Goal: Task Accomplishment & Management: Manage account settings

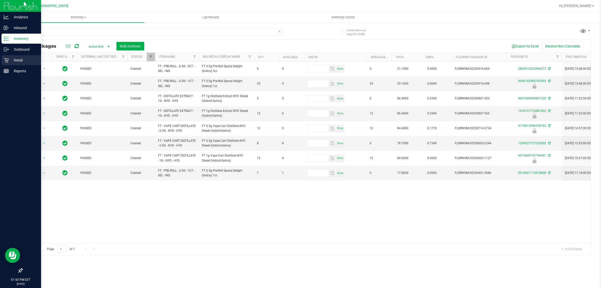
click at [11, 58] on p "Retail" at bounding box center [24, 60] width 30 height 6
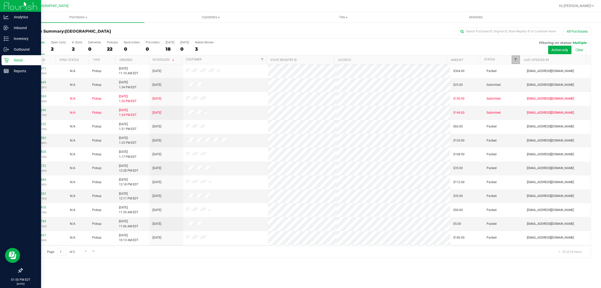
click at [300, 61] on span "Filter" at bounding box center [516, 60] width 4 height 4
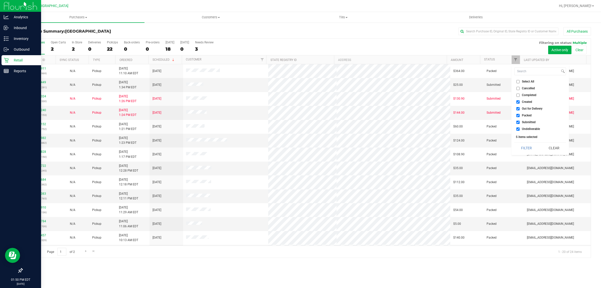
click at [300, 129] on span "Undeliverable" at bounding box center [531, 128] width 18 height 3
click at [300, 129] on input "Undeliverable" at bounding box center [518, 128] width 3 height 3
checkbox input "false"
click at [300, 112] on ul "Select All Cancelled Completed Created Out for Delivery Packed Submitted Undeli…" at bounding box center [541, 105] width 52 height 53
click at [300, 115] on span "Packed" at bounding box center [527, 115] width 10 height 3
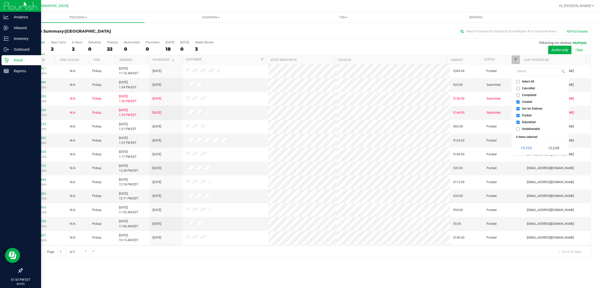
click at [300, 115] on input "Packed" at bounding box center [518, 115] width 3 height 3
checkbox input "false"
click at [300, 108] on label "Out for Delivery" at bounding box center [530, 108] width 26 height 3
click at [300, 108] on input "Out for Delivery" at bounding box center [518, 108] width 3 height 3
checkbox input "false"
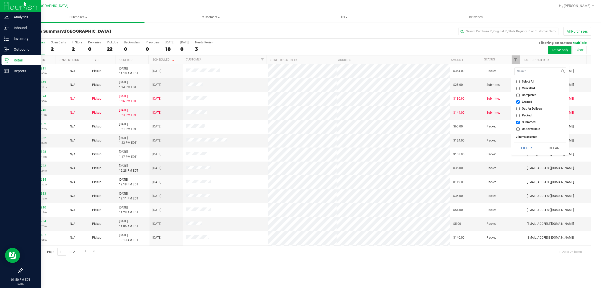
click at [300, 101] on label "Created" at bounding box center [525, 101] width 16 height 3
click at [300, 101] on input "Created" at bounding box center [518, 101] width 3 height 3
checkbox input "false"
click at [300, 147] on button "Filter" at bounding box center [527, 147] width 24 height 11
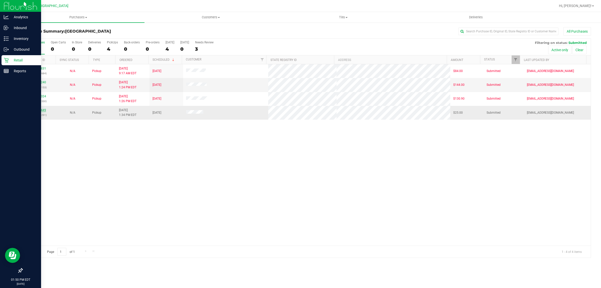
click at [36, 112] on link "12015449" at bounding box center [39, 110] width 14 height 4
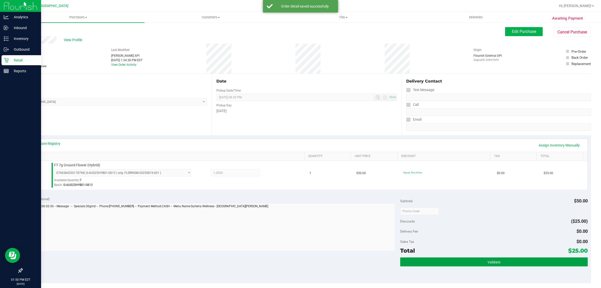
click at [300, 261] on button "Validate" at bounding box center [493, 261] width 187 height 9
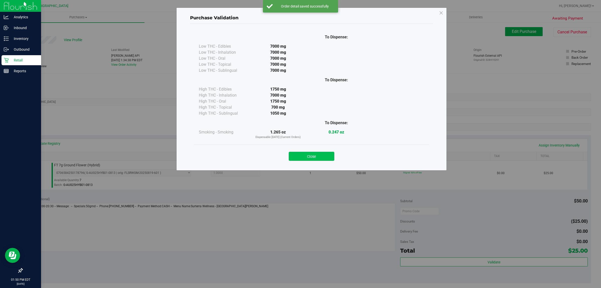
click at [300, 158] on button "Close" at bounding box center [312, 156] width 46 height 9
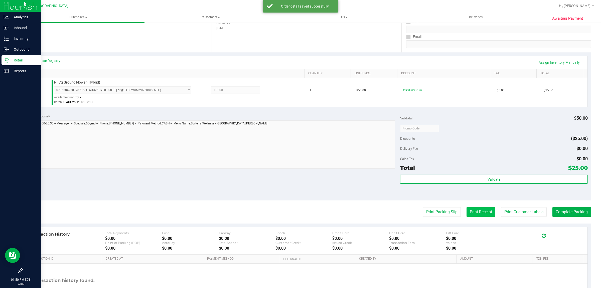
scroll to position [94, 0]
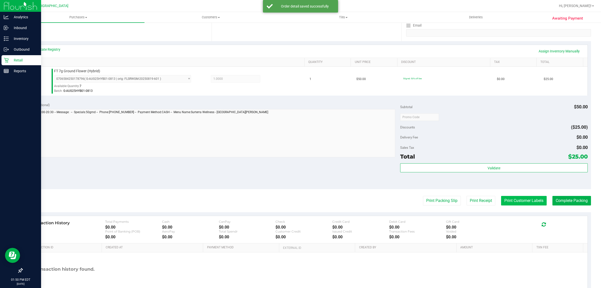
click at [300, 200] on button "Print Customer Labels" at bounding box center [524, 201] width 46 height 10
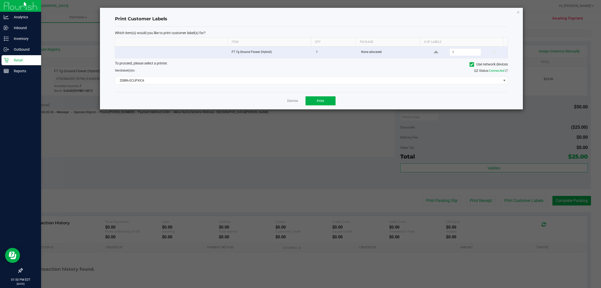
click at [300, 108] on div "Dismiss Print" at bounding box center [311, 100] width 393 height 17
click at [300, 100] on button "Print" at bounding box center [321, 100] width 30 height 9
click at [296, 100] on link "Dismiss" at bounding box center [292, 101] width 11 height 4
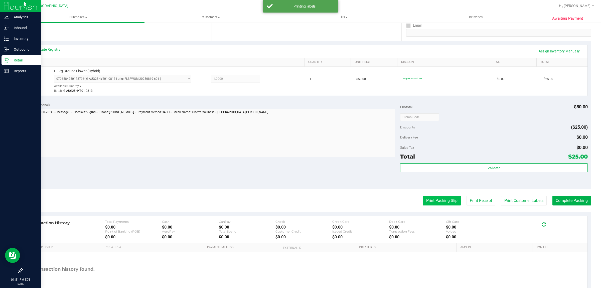
click at [300, 200] on button "Print Packing Slip" at bounding box center [442, 201] width 38 height 10
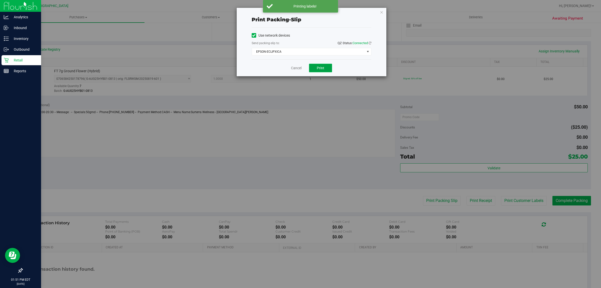
click at [300, 67] on button "Print" at bounding box center [320, 68] width 23 height 9
click at [300, 12] on icon "button" at bounding box center [382, 12] width 4 height 6
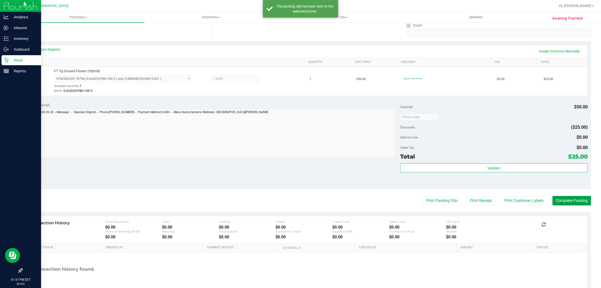
click at [300, 198] on button "Complete Packing" at bounding box center [572, 201] width 39 height 10
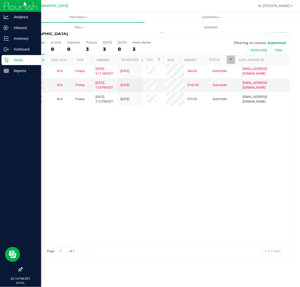
click at [150, 149] on div "12012831 (328318684) N/A Pickup [DATE] 9:17 AM EDT 9/27/2025 $84.00 Submitted […" at bounding box center [155, 154] width 267 height 181
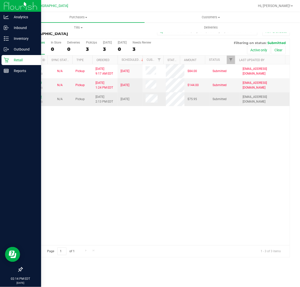
click at [37, 96] on link "12015813" at bounding box center [35, 97] width 14 height 4
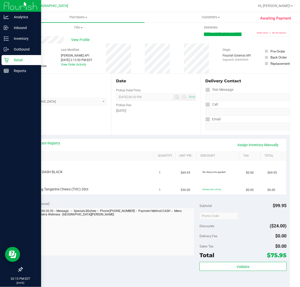
click at [82, 118] on div "Location Pickup Store [GEOGRAPHIC_DATA] WC Select Store [PERSON_NAME][GEOGRAPHI…" at bounding box center [66, 104] width 89 height 61
click at [94, 124] on div "Location Pickup Store [GEOGRAPHIC_DATA] WC Select Store [PERSON_NAME][GEOGRAPHI…" at bounding box center [66, 104] width 89 height 61
click at [8, 59] on icon at bounding box center [6, 60] width 5 height 5
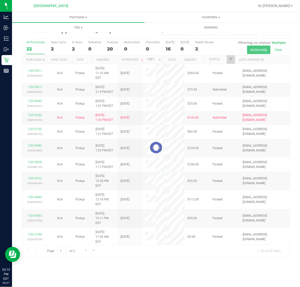
click at [231, 61] on div at bounding box center [155, 148] width 267 height 219
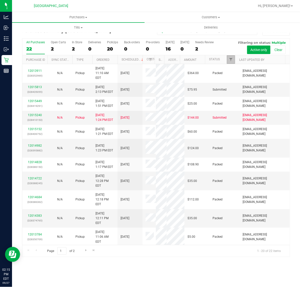
click at [231, 61] on span "Filter" at bounding box center [231, 60] width 4 height 4
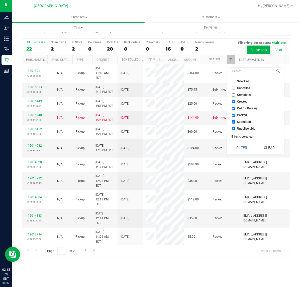
click at [245, 115] on span "Packed" at bounding box center [242, 115] width 10 height 3
click at [235, 115] on input "Packed" at bounding box center [233, 115] width 3 height 3
checkbox input "false"
click at [246, 145] on button "Filter" at bounding box center [242, 147] width 24 height 11
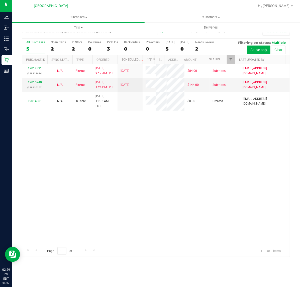
click at [120, 169] on div "12012831 (328318684) N/A Pickup [DATE] 9:17 AM EDT 9/27/2025 $84.00 Submitted […" at bounding box center [155, 154] width 267 height 181
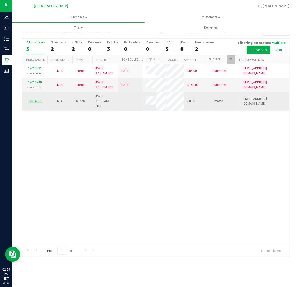
click at [34, 99] on link "12014061" at bounding box center [35, 101] width 14 height 4
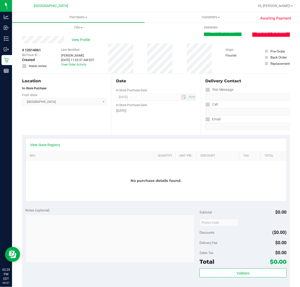
click at [259, 33] on button "Cancel Purchase" at bounding box center [271, 32] width 38 height 10
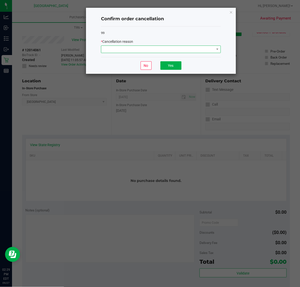
click at [162, 51] on span at bounding box center [157, 49] width 113 height 7
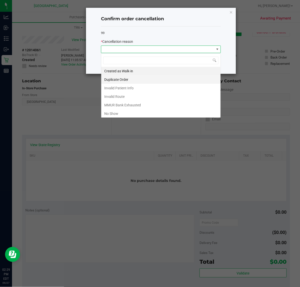
scroll to position [8, 120]
click at [136, 71] on li "Created as Walk-in" at bounding box center [160, 71] width 119 height 9
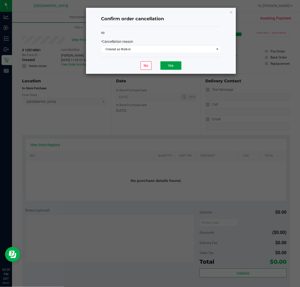
click at [165, 64] on button "Yes" at bounding box center [170, 65] width 21 height 9
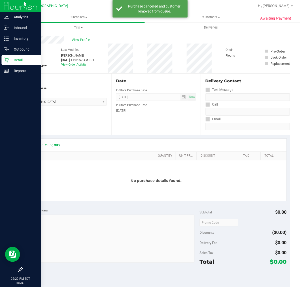
click at [15, 60] on p "Retail" at bounding box center [24, 60] width 30 height 6
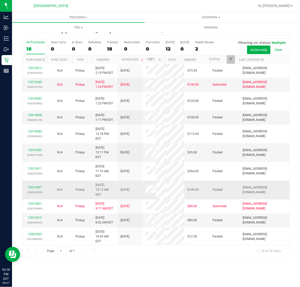
scroll to position [2, 0]
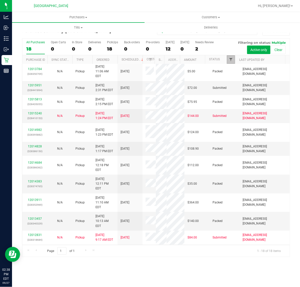
click at [230, 59] on span "Filter" at bounding box center [231, 60] width 4 height 4
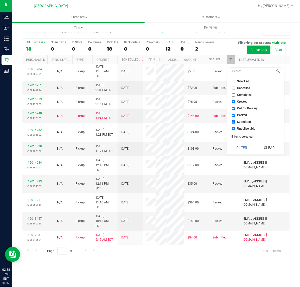
drag, startPoint x: 239, startPoint y: 115, endPoint x: 244, endPoint y: 124, distance: 10.3
click at [239, 115] on span "Packed" at bounding box center [242, 115] width 10 height 3
click at [235, 115] on input "Packed" at bounding box center [233, 115] width 3 height 3
checkbox input "false"
click at [242, 153] on div "Select All Cancelled Completed Created Out for Delivery Packed Submitted Undeli…" at bounding box center [256, 109] width 58 height 90
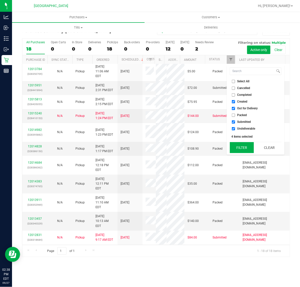
click at [241, 151] on button "Filter" at bounding box center [242, 147] width 24 height 11
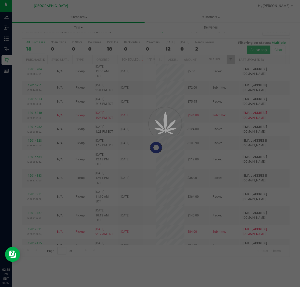
scroll to position [0, 0]
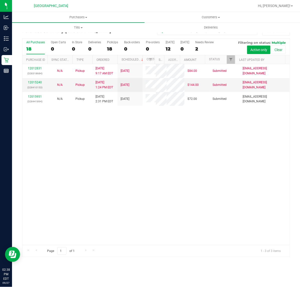
drag, startPoint x: 184, startPoint y: 151, endPoint x: 84, endPoint y: 143, distance: 99.5
click at [184, 151] on div "12012831 (328318684) N/A Pickup [DATE] 9:17 AM EDT 9/27/2025 $84.00 Submitted […" at bounding box center [155, 154] width 267 height 181
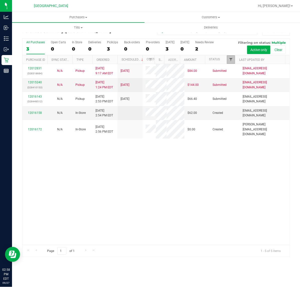
click at [231, 62] on span "Filter" at bounding box center [231, 60] width 4 height 4
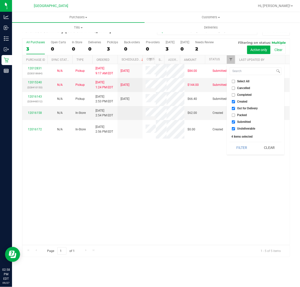
click at [233, 103] on input "Created" at bounding box center [233, 101] width 3 height 3
checkbox input "false"
click at [233, 109] on input "Out for Delivery" at bounding box center [233, 108] width 3 height 3
checkbox input "false"
click at [235, 128] on label "Undeliverable" at bounding box center [244, 128] width 24 height 3
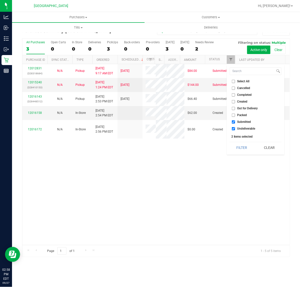
click at [235, 128] on input "Undeliverable" at bounding box center [233, 128] width 3 height 3
checkbox input "false"
click at [243, 147] on button "Filter" at bounding box center [242, 147] width 24 height 11
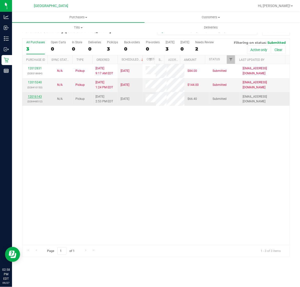
click at [35, 97] on link "12016143" at bounding box center [35, 97] width 14 height 4
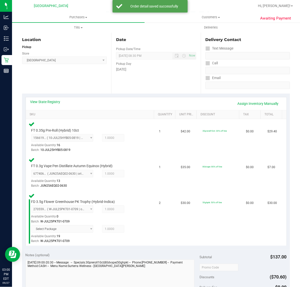
scroll to position [219, 0]
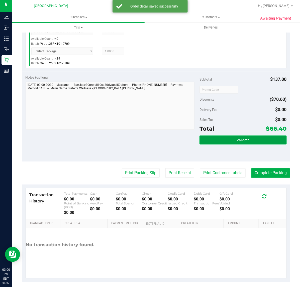
click at [217, 141] on button "Validate" at bounding box center [242, 140] width 87 height 9
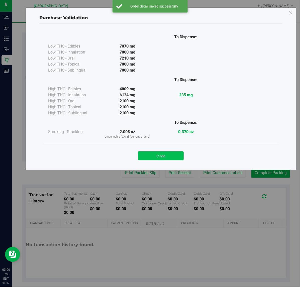
click at [147, 155] on button "Close" at bounding box center [161, 156] width 46 height 9
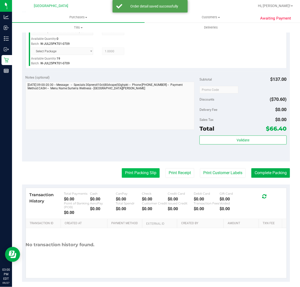
click at [135, 172] on button "Print Packing Slip" at bounding box center [141, 174] width 38 height 10
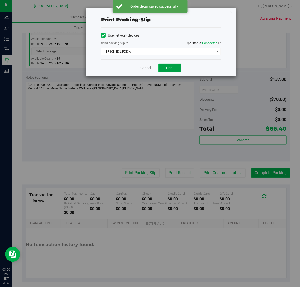
click at [167, 68] on span "Print" at bounding box center [170, 68] width 8 height 4
click at [145, 66] on link "Cancel" at bounding box center [145, 67] width 11 height 5
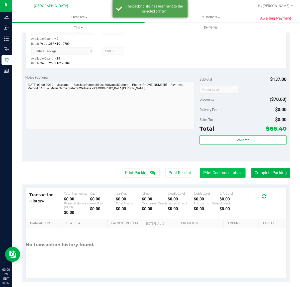
click at [224, 169] on button "Print Customer Labels" at bounding box center [223, 174] width 46 height 10
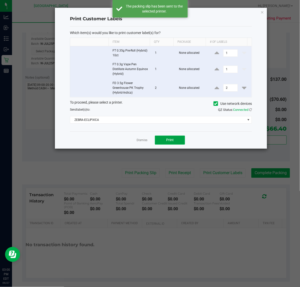
click at [166, 140] on span "Print" at bounding box center [170, 140] width 8 height 4
click at [140, 142] on link "Dismiss" at bounding box center [142, 140] width 11 height 4
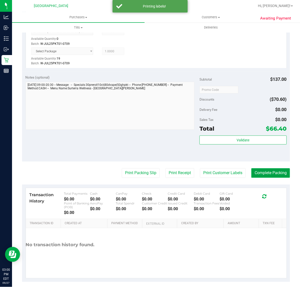
click at [255, 175] on button "Complete Packing" at bounding box center [270, 174] width 39 height 10
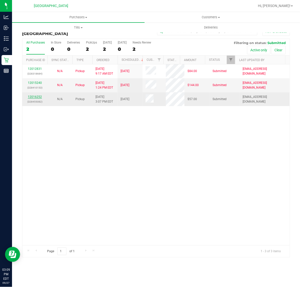
click at [38, 98] on link "12016252" at bounding box center [35, 97] width 14 height 4
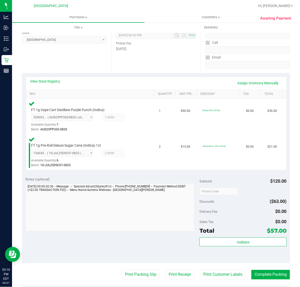
scroll to position [63, 0]
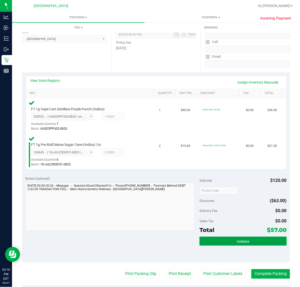
click at [237, 243] on span "Validate" at bounding box center [243, 242] width 13 height 4
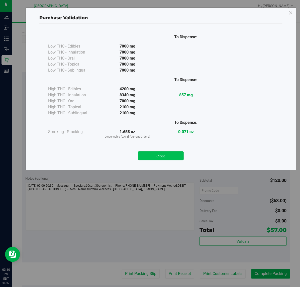
click at [161, 152] on button "Close" at bounding box center [161, 156] width 46 height 9
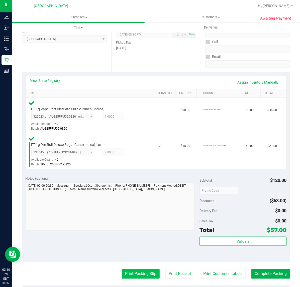
click at [142, 273] on button "Print Packing Slip" at bounding box center [141, 275] width 38 height 10
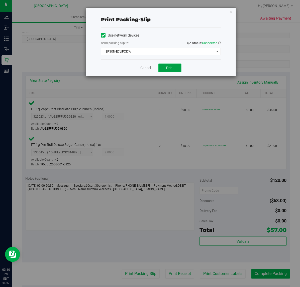
click at [165, 71] on button "Print" at bounding box center [169, 68] width 23 height 9
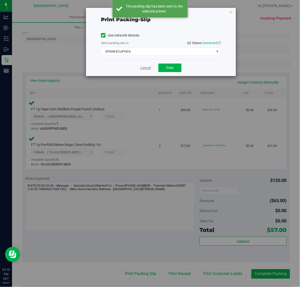
click at [144, 69] on link "Cancel" at bounding box center [145, 67] width 11 height 5
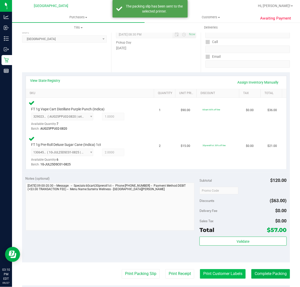
click at [225, 276] on button "Print Customer Labels" at bounding box center [223, 275] width 46 height 10
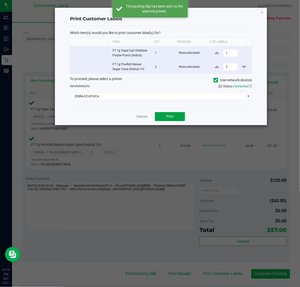
click at [171, 121] on button "Print" at bounding box center [170, 116] width 30 height 9
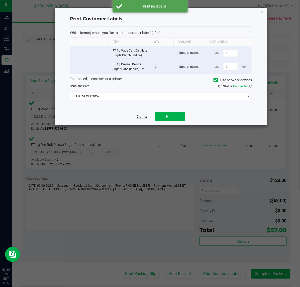
click at [145, 118] on link "Dismiss" at bounding box center [142, 117] width 11 height 4
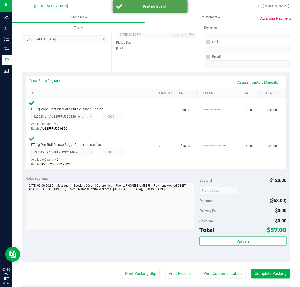
scroll to position [167, 0]
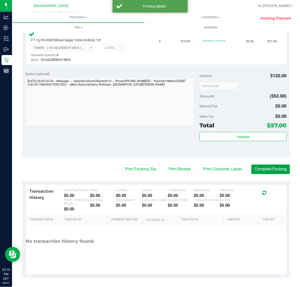
click at [259, 171] on button "Complete Packing" at bounding box center [270, 170] width 39 height 10
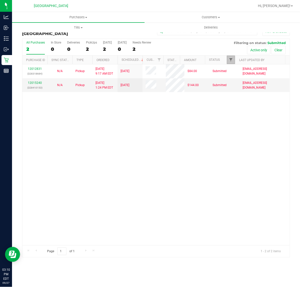
click at [231, 59] on span "Filter" at bounding box center [231, 60] width 4 height 4
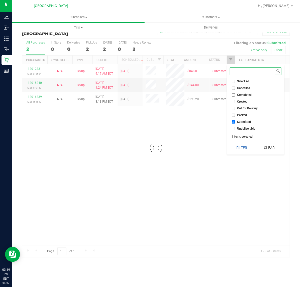
checkbox input "true"
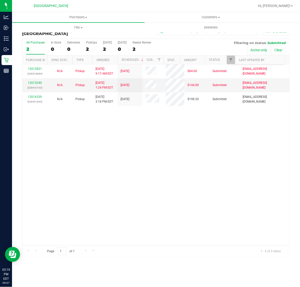
click at [104, 125] on div "12012831 (328318684) N/A Pickup [DATE] 9:17 AM EDT 9/27/2025 $84.00 Submitted […" at bounding box center [155, 154] width 267 height 181
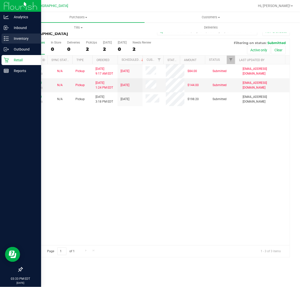
click at [13, 38] on p "Inventory" at bounding box center [24, 39] width 30 height 6
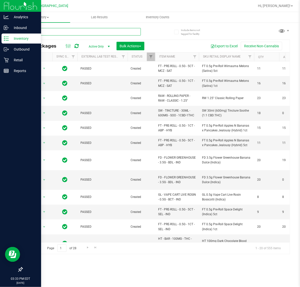
click at [53, 33] on input "text" at bounding box center [81, 32] width 119 height 8
type input "[CREDIT_CARD_NUMBER]"
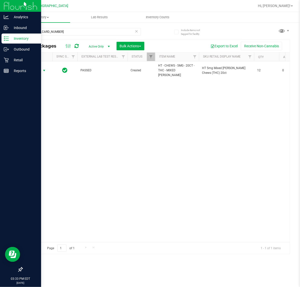
click at [40, 67] on span "Action" at bounding box center [34, 70] width 14 height 7
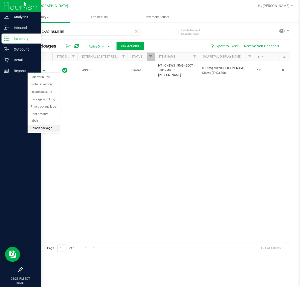
click at [38, 125] on li "Unlock package" at bounding box center [44, 129] width 32 height 8
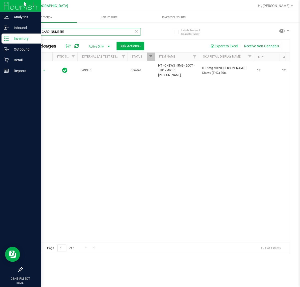
click at [67, 28] on input "[CREDIT_CARD_NUMBER]" at bounding box center [81, 32] width 119 height 8
drag, startPoint x: 67, startPoint y: 28, endPoint x: -108, endPoint y: 56, distance: 176.5
click at [0, 56] on html "Analytics Inbound Inventory Outbound Retail Reports 03:45 PM EDT [DATE] 09/27 […" at bounding box center [150, 143] width 300 height 287
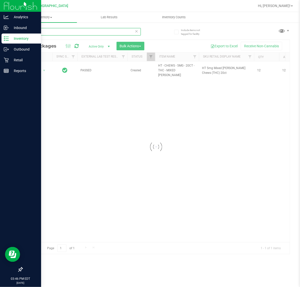
type input "-1459"
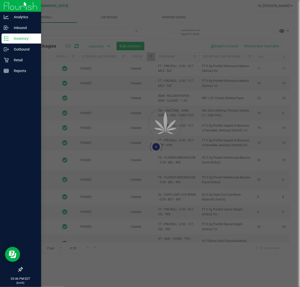
click at [67, 106] on div at bounding box center [150, 143] width 300 height 287
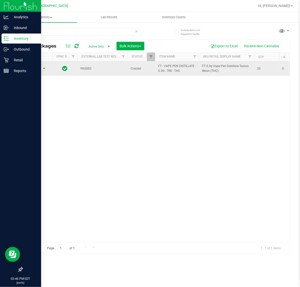
click at [39, 68] on span "Action" at bounding box center [34, 68] width 14 height 7
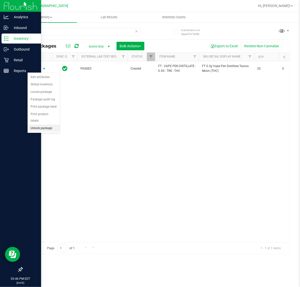
click at [45, 126] on li "Unlock package" at bounding box center [44, 129] width 32 height 8
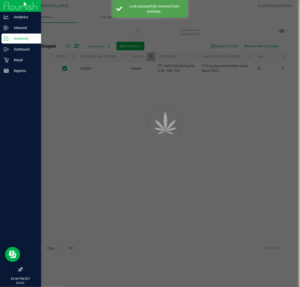
click at [65, 119] on div at bounding box center [150, 143] width 300 height 287
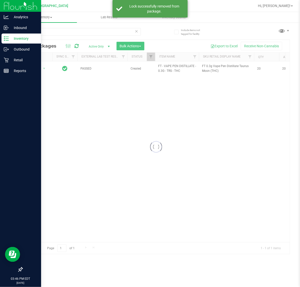
click at [117, 98] on div at bounding box center [155, 147] width 267 height 215
click at [51, 32] on input "-1459" at bounding box center [81, 32] width 119 height 8
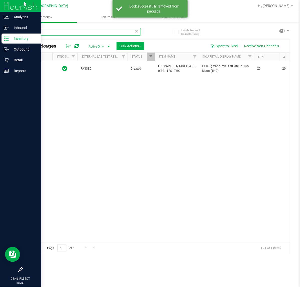
click at [51, 32] on input "-1459" at bounding box center [81, 32] width 119 height 8
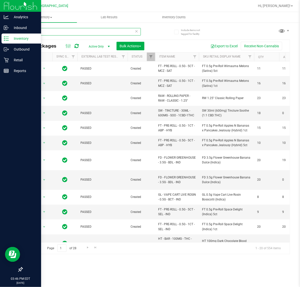
type input "-"
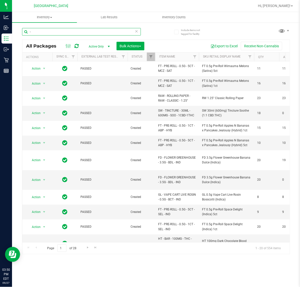
click at [40, 31] on input "-" at bounding box center [81, 32] width 119 height 8
type input "MAY25TRS01-0603"
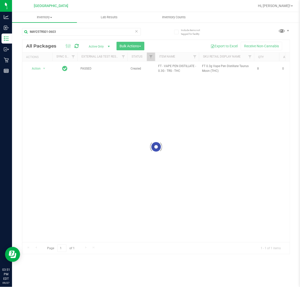
click at [174, 91] on div at bounding box center [155, 147] width 267 height 215
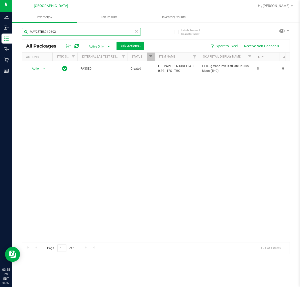
drag, startPoint x: 73, startPoint y: 33, endPoint x: -15, endPoint y: 33, distance: 88.0
click at [0, 33] on html "Analytics Inbound Inventory Outbound Retail Reports 03:55 PM EDT [DATE] 09/27 […" at bounding box center [150, 143] width 300 height 287
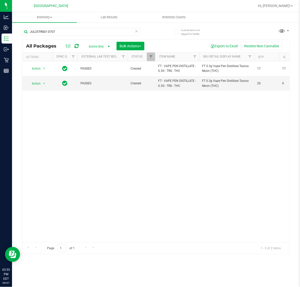
drag, startPoint x: 128, startPoint y: 130, endPoint x: 124, endPoint y: 129, distance: 4.6
click at [128, 131] on div "Action Action Adjust qty Create package Edit attributes Global inventory Locate…" at bounding box center [155, 151] width 267 height 181
click at [147, 138] on div "Action Action Adjust qty Create package Edit attributes Global inventory Locate…" at bounding box center [155, 151] width 267 height 181
click at [63, 29] on input "JUL25TRS01-0707" at bounding box center [81, 32] width 119 height 8
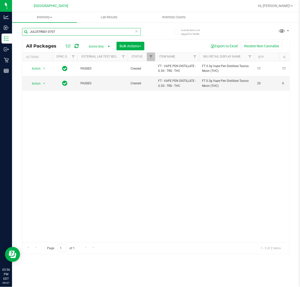
click at [63, 29] on input "JUL25TRS01-0707" at bounding box center [81, 32] width 119 height 8
type input "MAY25TRS01-0603"
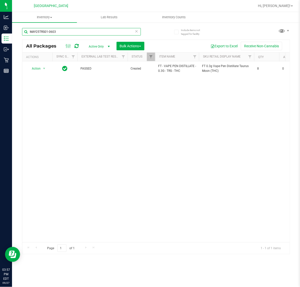
drag, startPoint x: 69, startPoint y: 31, endPoint x: -138, endPoint y: 58, distance: 209.0
click at [0, 58] on html "Analytics Inbound Inventory Outbound Retail Reports 03:57 PM EDT [DATE] 09/27 […" at bounding box center [150, 143] width 300 height 287
type input "h"
type input "mbl"
click at [100, 89] on div "Action Action Adjust qty Create package Edit attributes Global inventory Locate…" at bounding box center [155, 151] width 267 height 181
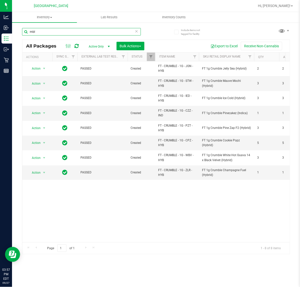
click at [46, 31] on input "mbl" at bounding box center [81, 32] width 119 height 8
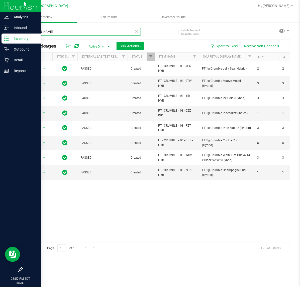
type input "[PERSON_NAME]"
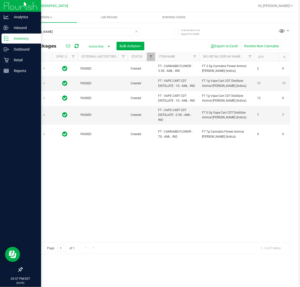
drag, startPoint x: 142, startPoint y: 168, endPoint x: 8, endPoint y: 146, distance: 135.7
click at [142, 168] on div "Action Action Adjust qty Create package Edit attributes Global inventory Locate…" at bounding box center [155, 151] width 267 height 181
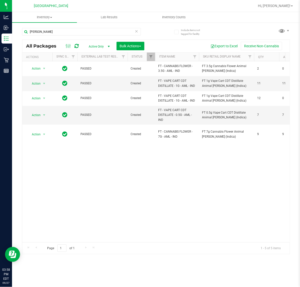
drag, startPoint x: 102, startPoint y: 172, endPoint x: 105, endPoint y: 161, distance: 11.2
click at [102, 172] on div "Action Action Adjust qty Create package Edit attributes Global inventory Locate…" at bounding box center [155, 151] width 267 height 181
click at [44, 35] on input "[PERSON_NAME]" at bounding box center [81, 32] width 119 height 8
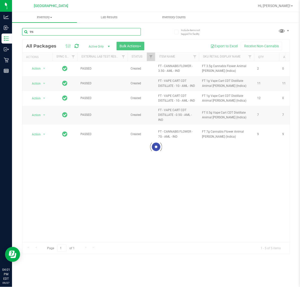
type input "trs"
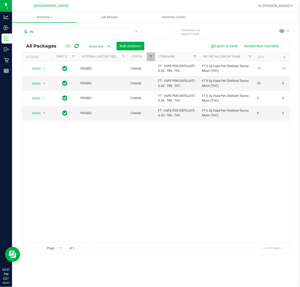
click at [156, 138] on div "Action Action Adjust qty Create package Edit attributes Global inventory Locate…" at bounding box center [155, 151] width 267 height 181
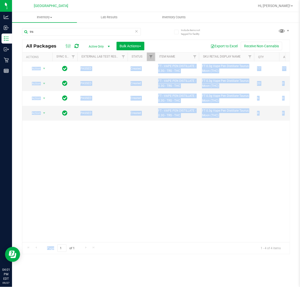
click at [65, 242] on div "All Packages Active Only Active Only Lab Samples Locked All External Internal B…" at bounding box center [156, 147] width 268 height 215
click at [68, 200] on div "Action Action Adjust qty Create package Edit attributes Global inventory Locate…" at bounding box center [155, 151] width 267 height 181
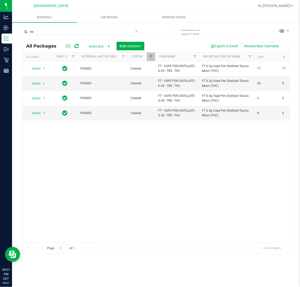
click at [151, 170] on div "Action Action Adjust qty Create package Edit attributes Global inventory Locate…" at bounding box center [155, 151] width 267 height 181
click at [55, 28] on input "trs" at bounding box center [81, 32] width 119 height 8
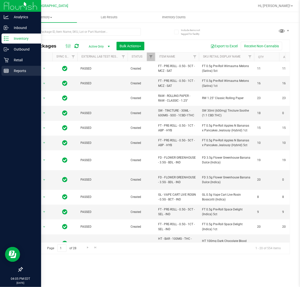
click at [11, 69] on p "Reports" at bounding box center [24, 71] width 30 height 6
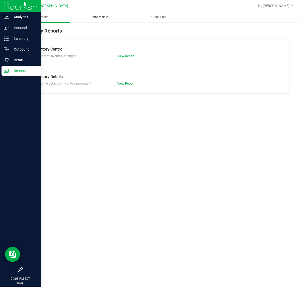
click at [96, 16] on span "Point of Sale" at bounding box center [99, 17] width 31 height 5
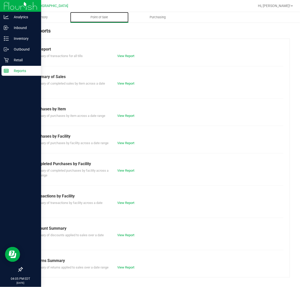
scroll to position [6, 0]
click at [130, 165] on div "Completed Purchases by Facility" at bounding box center [155, 164] width 247 height 6
click at [128, 174] on div "Summary of completed purchases by facility across a date range View Report" at bounding box center [156, 172] width 255 height 11
click at [125, 169] on link "View Report" at bounding box center [125, 171] width 17 height 4
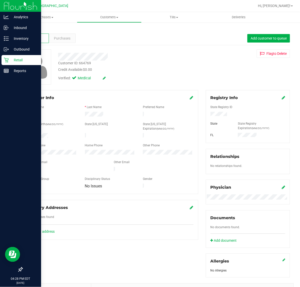
click at [129, 78] on div "Verified: Medical" at bounding box center [123, 77] width 138 height 11
click at [6, 58] on icon at bounding box center [6, 60] width 5 height 5
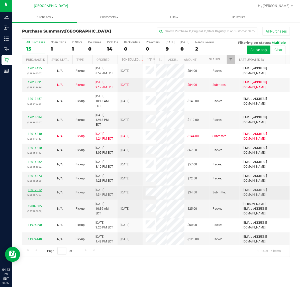
click at [37, 188] on link "12017012" at bounding box center [35, 190] width 14 height 4
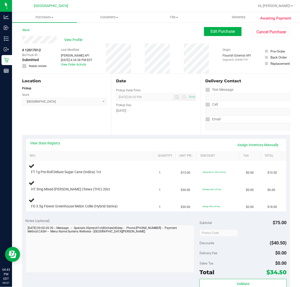
click at [75, 126] on div "Location Pickup Store [GEOGRAPHIC_DATA] WC Select Store [PERSON_NAME][GEOGRAPHI…" at bounding box center [66, 104] width 89 height 61
click at [145, 133] on div "Date Pickup Date/Time [DATE] Now [DATE] 08:30 PM Now Pickup Day [DATE]" at bounding box center [155, 104] width 89 height 61
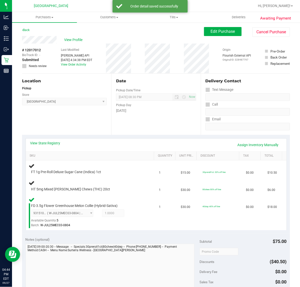
click at [140, 133] on div "Date Pickup Date/Time [DATE] Now [DATE] 08:30 PM Now Pickup Day [DATE]" at bounding box center [155, 104] width 89 height 61
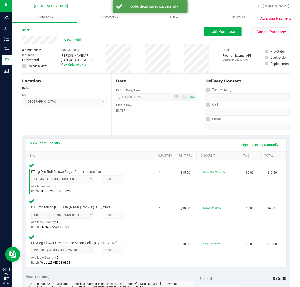
scroll to position [157, 0]
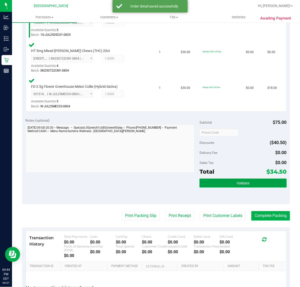
click at [204, 185] on button "Validate" at bounding box center [242, 183] width 87 height 9
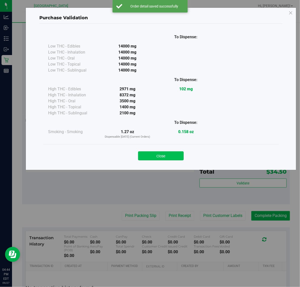
click at [158, 152] on button "Close" at bounding box center [161, 156] width 46 height 9
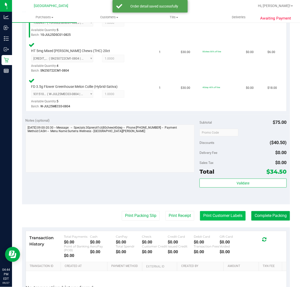
click at [220, 220] on button "Print Customer Labels" at bounding box center [223, 216] width 46 height 10
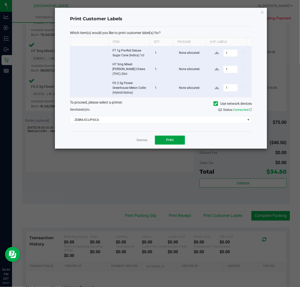
click at [161, 136] on button "Print" at bounding box center [170, 140] width 30 height 9
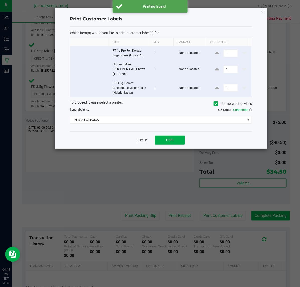
click at [137, 138] on link "Dismiss" at bounding box center [142, 140] width 11 height 4
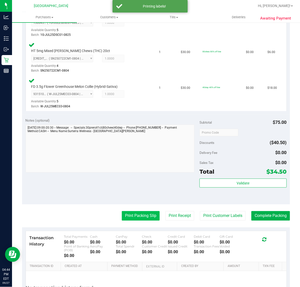
click at [125, 219] on button "Print Packing Slip" at bounding box center [141, 216] width 38 height 10
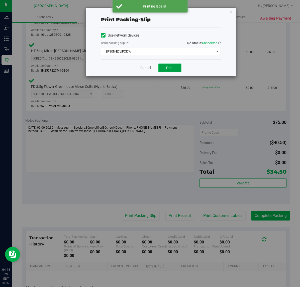
click at [174, 68] on button "Print" at bounding box center [169, 68] width 23 height 9
click at [200, 65] on div "Cancel Print" at bounding box center [161, 67] width 120 height 17
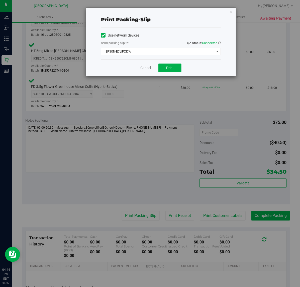
click at [140, 65] on div "Cancel Print" at bounding box center [161, 67] width 120 height 17
click at [142, 67] on link "Cancel" at bounding box center [145, 67] width 11 height 5
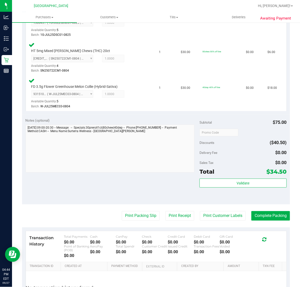
click at [268, 210] on purchase-details "Back Edit Purchase Cancel Purchase View Profile # 12017012 BioTrack ID: - Submi…" at bounding box center [156, 97] width 268 height 455
click at [272, 212] on button "Complete Packing" at bounding box center [270, 216] width 39 height 10
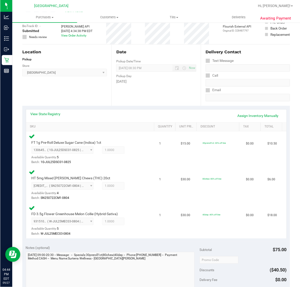
scroll to position [0, 0]
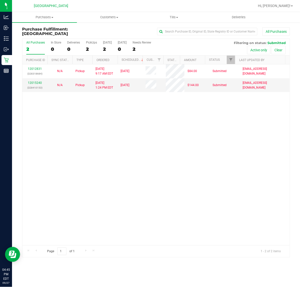
drag, startPoint x: 142, startPoint y: 121, endPoint x: 133, endPoint y: 120, distance: 8.9
click at [141, 121] on div "12012831 (328318684) N/A Pickup [DATE] 9:17 AM EDT 9/27/2025 $84.00 Submitted […" at bounding box center [155, 154] width 267 height 181
click at [159, 135] on div "12012831 (328318684) N/A Pickup [DATE] 9:17 AM EDT 9/27/2025 $84.00 Submitted […" at bounding box center [155, 154] width 267 height 181
click at [35, 84] on link "12015240" at bounding box center [35, 83] width 14 height 4
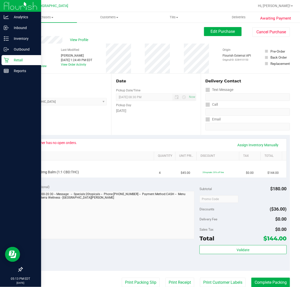
click at [4, 7] on img at bounding box center [21, 6] width 34 height 12
